Goal: Information Seeking & Learning: Find specific fact

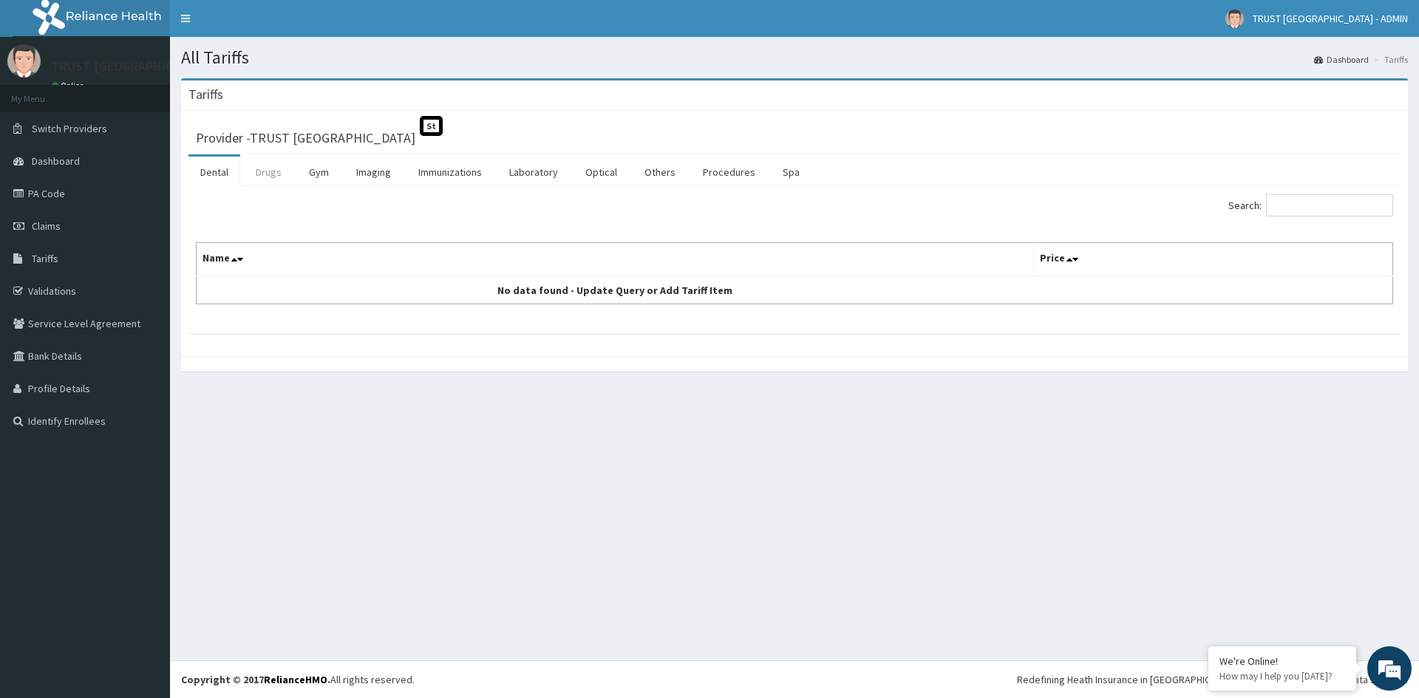
click at [271, 176] on link "Drugs" at bounding box center [269, 172] width 50 height 31
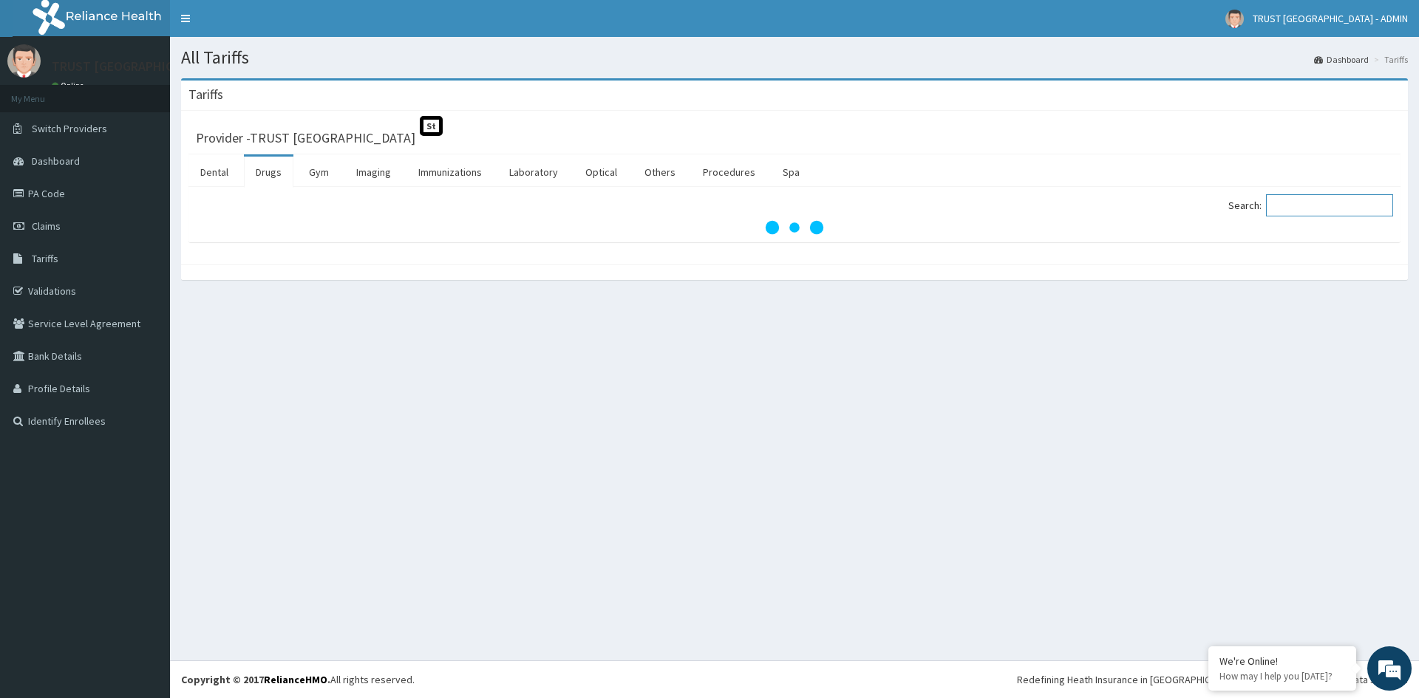
click at [1293, 211] on input "Search:" at bounding box center [1329, 205] width 127 height 22
paste input "[MEDICAL_DATA]"
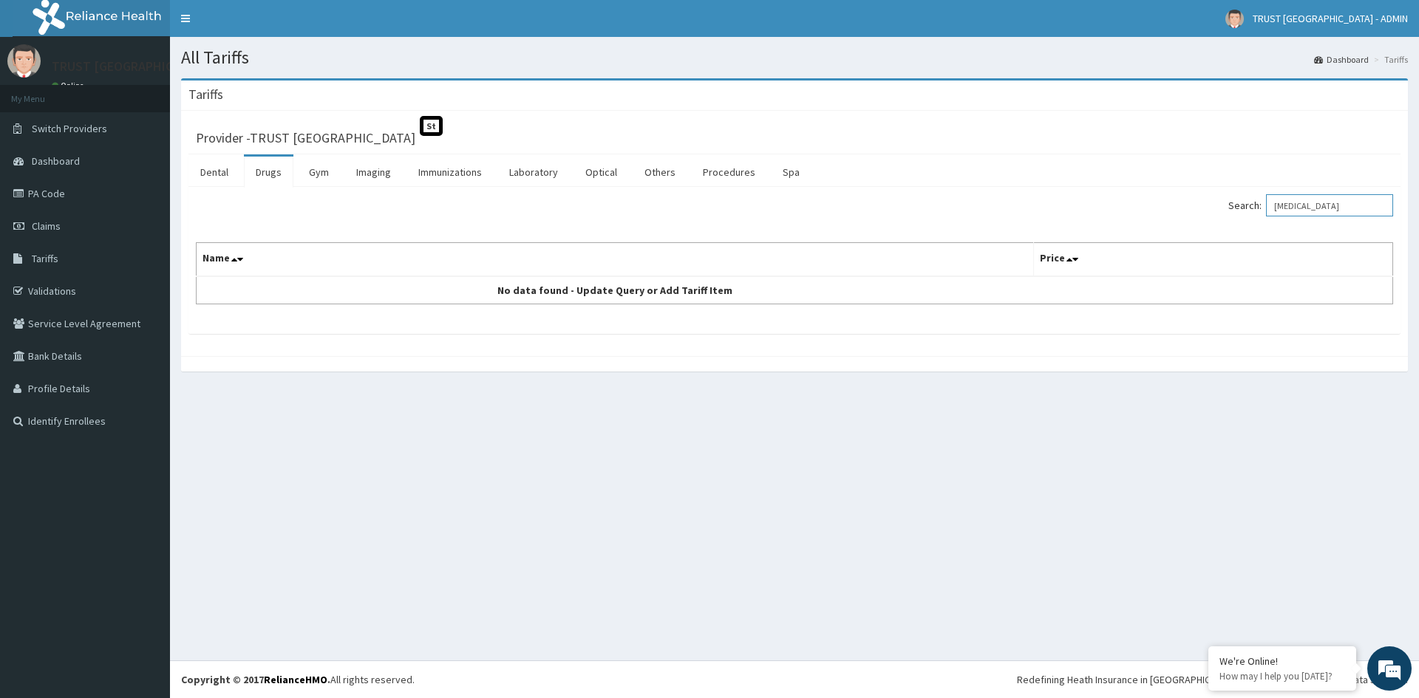
click at [1289, 205] on input "[MEDICAL_DATA]" at bounding box center [1329, 205] width 127 height 22
click at [1339, 208] on input "[MEDICAL_DATA]" at bounding box center [1329, 205] width 127 height 22
drag, startPoint x: 1341, startPoint y: 203, endPoint x: 1200, endPoint y: 234, distance: 144.4
click at [1202, 234] on div "Search: [MEDICAL_DATA] Name Price No data found - Update Query or Add Tariff It…" at bounding box center [794, 249] width 1197 height 110
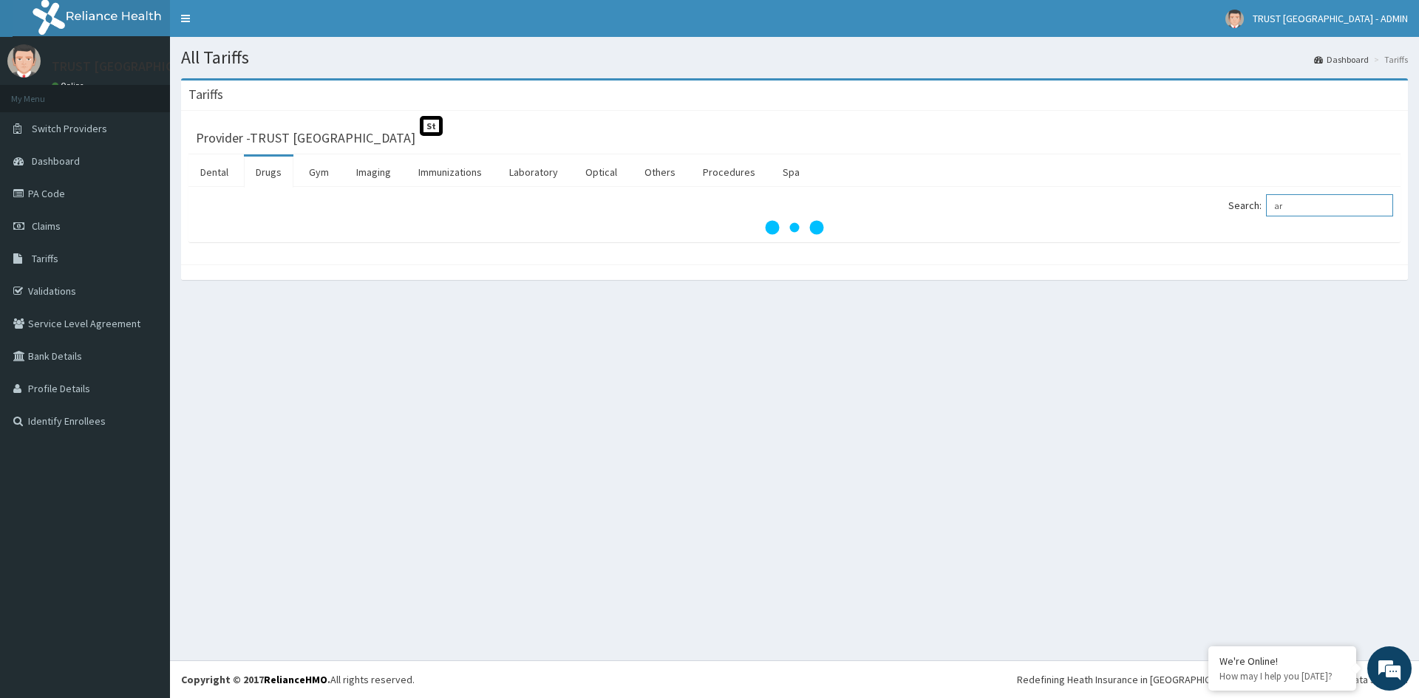
type input "a"
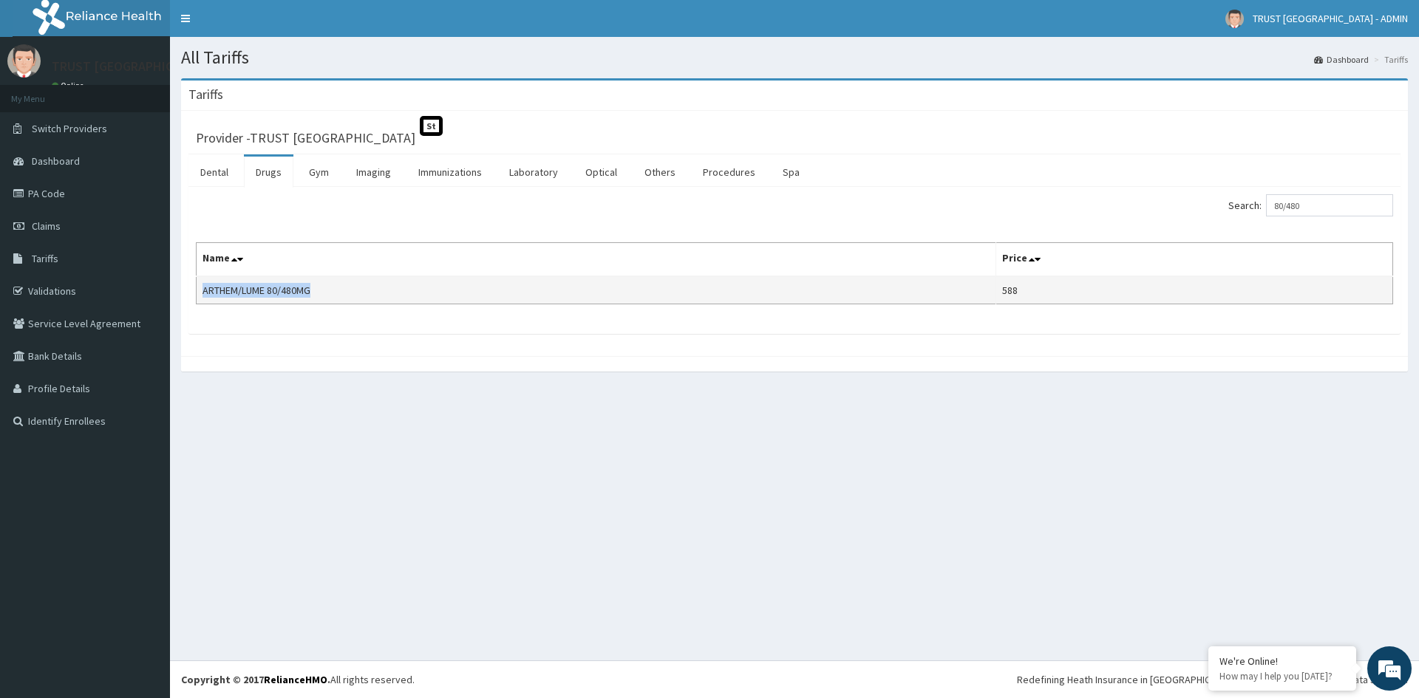
drag, startPoint x: 330, startPoint y: 291, endPoint x: 196, endPoint y: 293, distance: 134.5
click at [197, 293] on td "ARTHEM/LUME 80/480MG" at bounding box center [597, 290] width 800 height 28
copy td "ARTHEM/LUME 80/480MG"
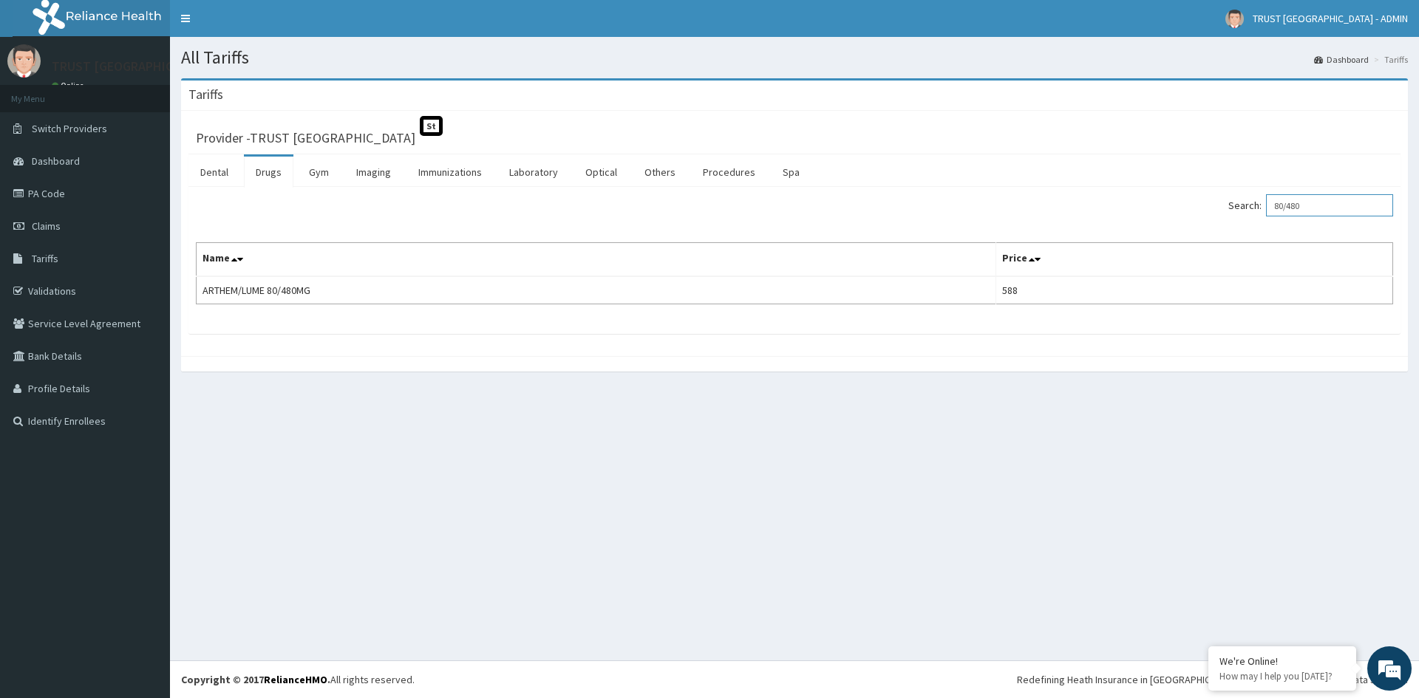
drag, startPoint x: 1358, startPoint y: 203, endPoint x: 432, endPoint y: 0, distance: 948.7
click at [1171, 204] on div "Search: 80/480" at bounding box center [1100, 207] width 588 height 26
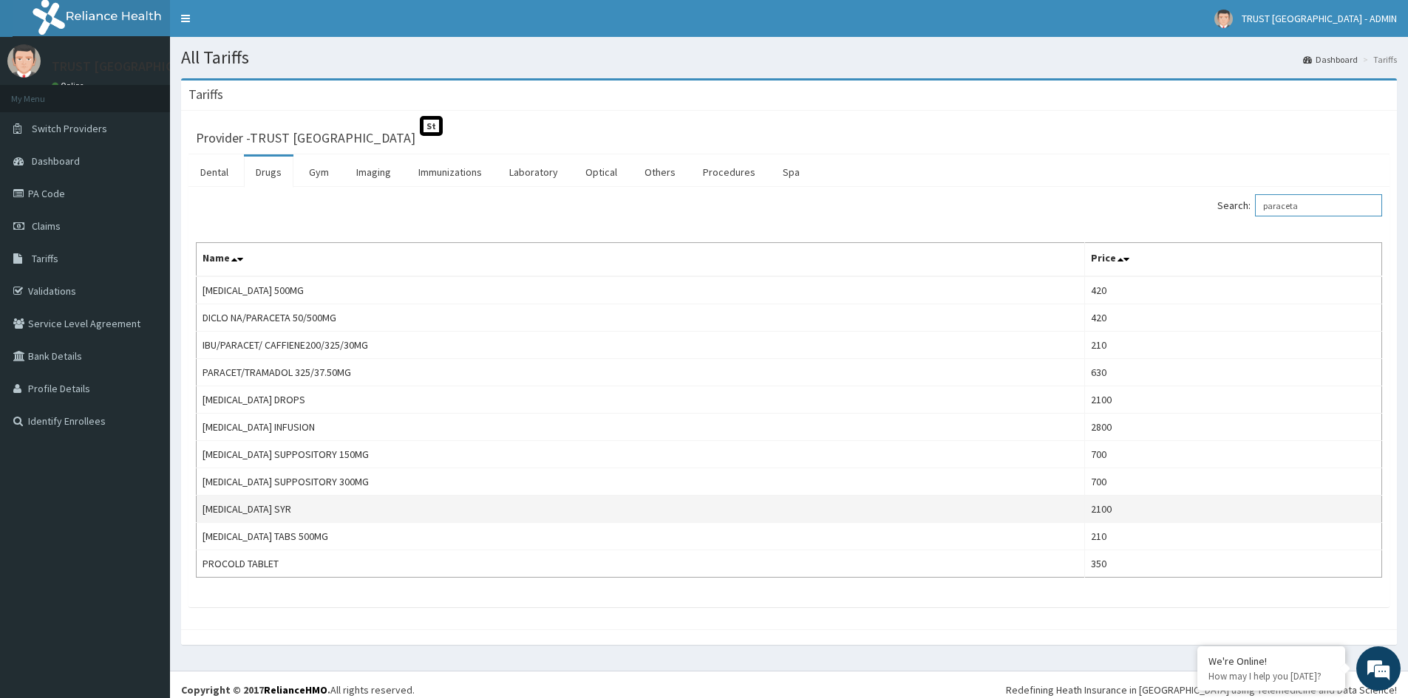
type input "paraceta"
drag, startPoint x: 296, startPoint y: 508, endPoint x: 198, endPoint y: 512, distance: 97.7
click at [199, 512] on td "[MEDICAL_DATA] SYR" at bounding box center [641, 509] width 888 height 27
copy td "[MEDICAL_DATA] SYR"
